Goal: Task Accomplishment & Management: Manage account settings

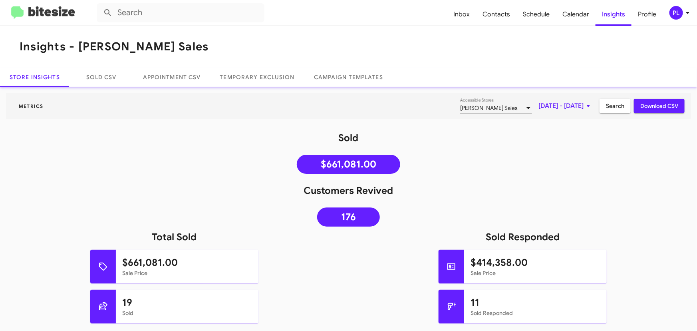
click at [691, 13] on icon at bounding box center [688, 13] width 10 height 10
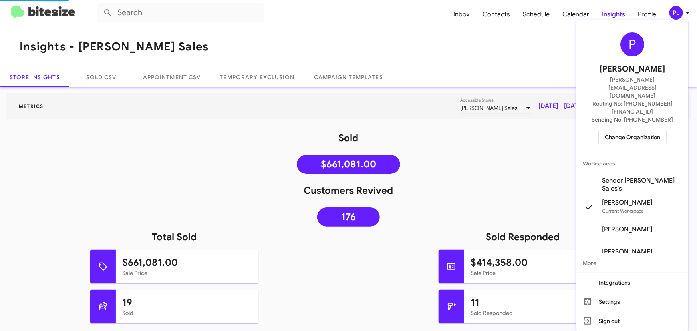
click at [647, 130] on span "Change Organization" at bounding box center [633, 137] width 56 height 14
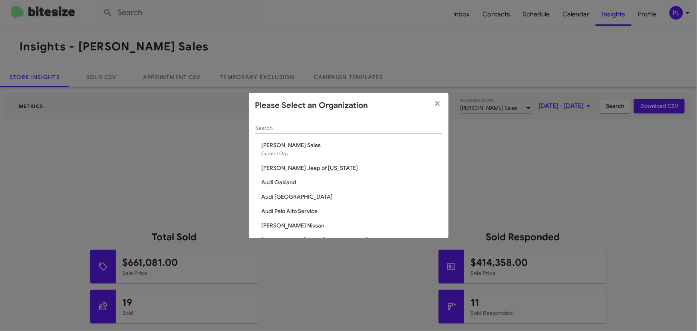
click at [322, 128] on input "Search" at bounding box center [348, 128] width 187 height 6
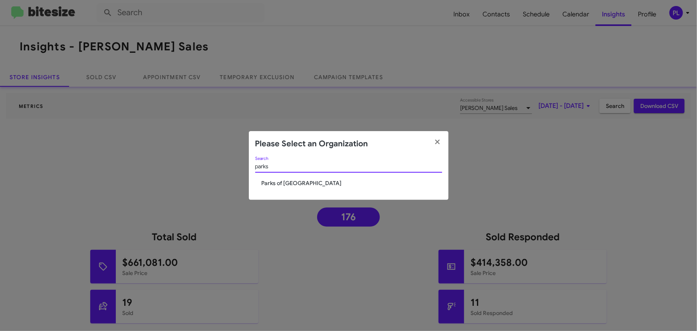
type input "parks"
click at [299, 180] on span "Parks of [GEOGRAPHIC_DATA]" at bounding box center [352, 183] width 181 height 8
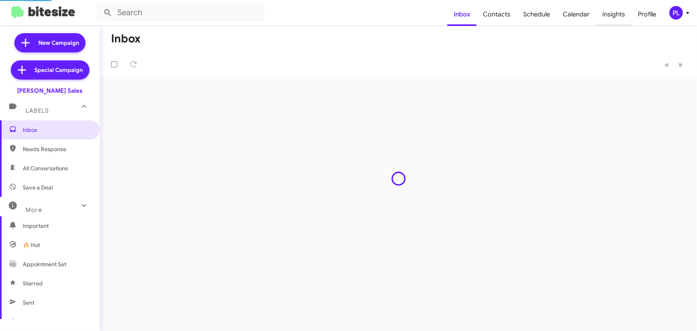
click at [611, 20] on span "Insights" at bounding box center [614, 14] width 36 height 23
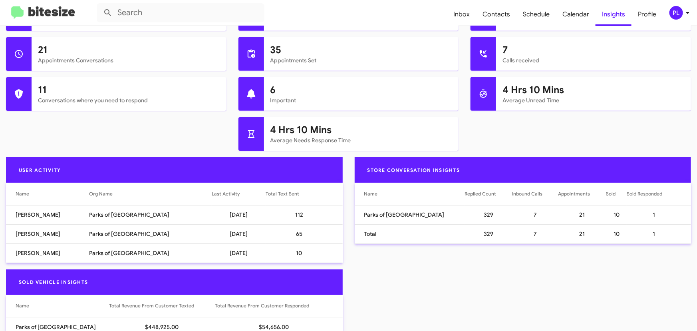
scroll to position [290, 0]
